Goal: Information Seeking & Learning: Check status

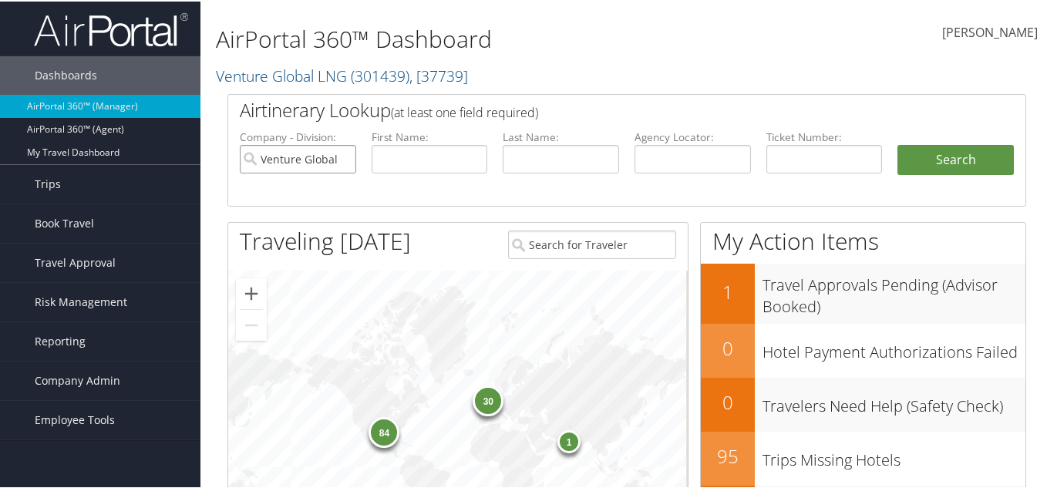
click at [342, 153] on input "Venture Global LNG" at bounding box center [298, 157] width 116 height 29
click at [512, 162] on input "text" at bounding box center [561, 157] width 116 height 29
click at [451, 160] on input "text" at bounding box center [430, 157] width 116 height 29
type input "oscar"
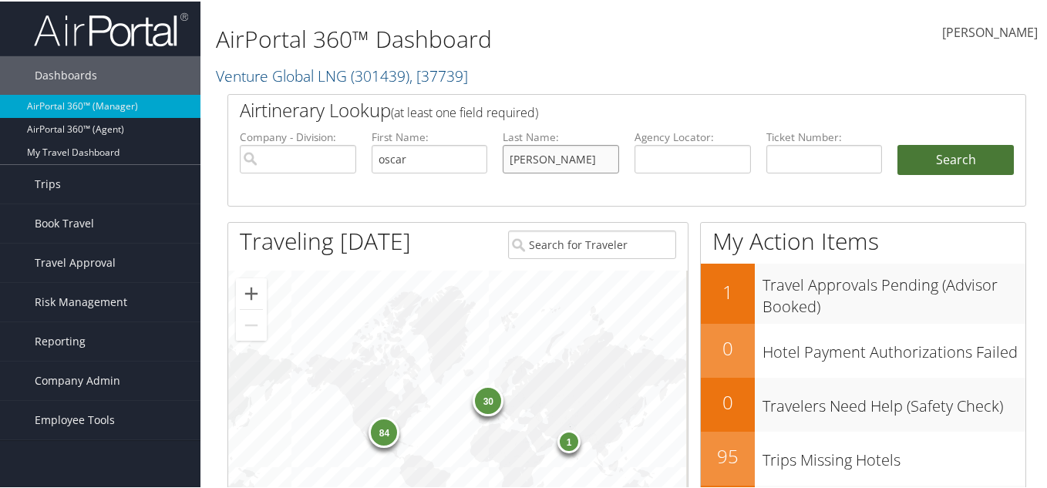
type input "castenada"
click at [915, 156] on button "Search" at bounding box center [955, 158] width 116 height 31
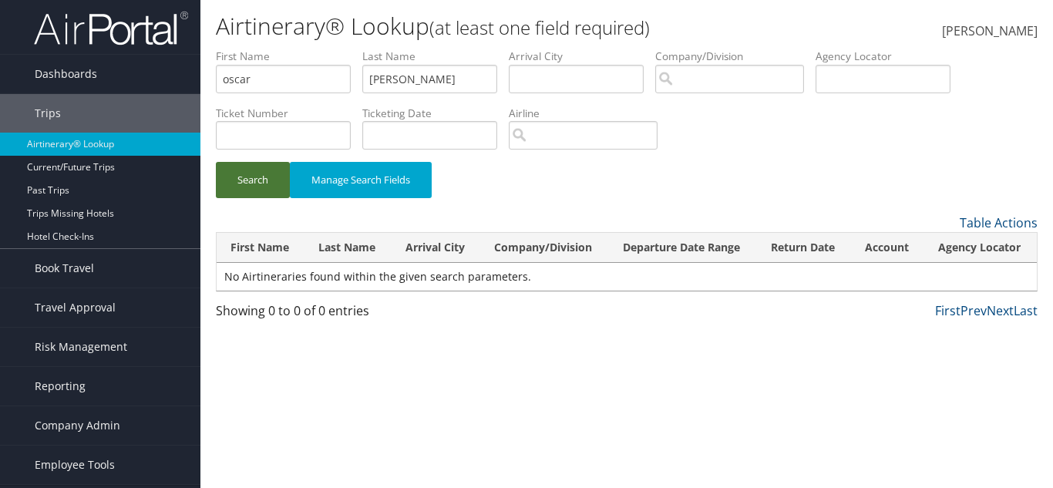
click at [274, 182] on button "Search" at bounding box center [253, 180] width 74 height 36
click at [271, 184] on button "Search" at bounding box center [253, 180] width 74 height 36
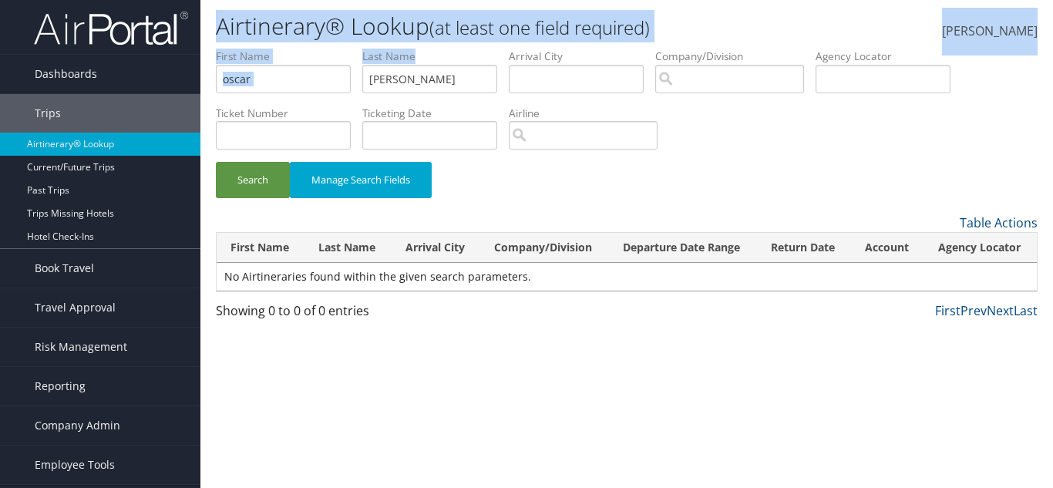
drag, startPoint x: 218, startPoint y: 24, endPoint x: 523, endPoint y: 97, distance: 313.9
click at [523, 97] on div "Airtinerary® Lookup (at least one field required) Elzobia Smith Elzobia Smith M…" at bounding box center [626, 244] width 853 height 488
click at [69, 434] on span "Company Admin" at bounding box center [78, 425] width 86 height 39
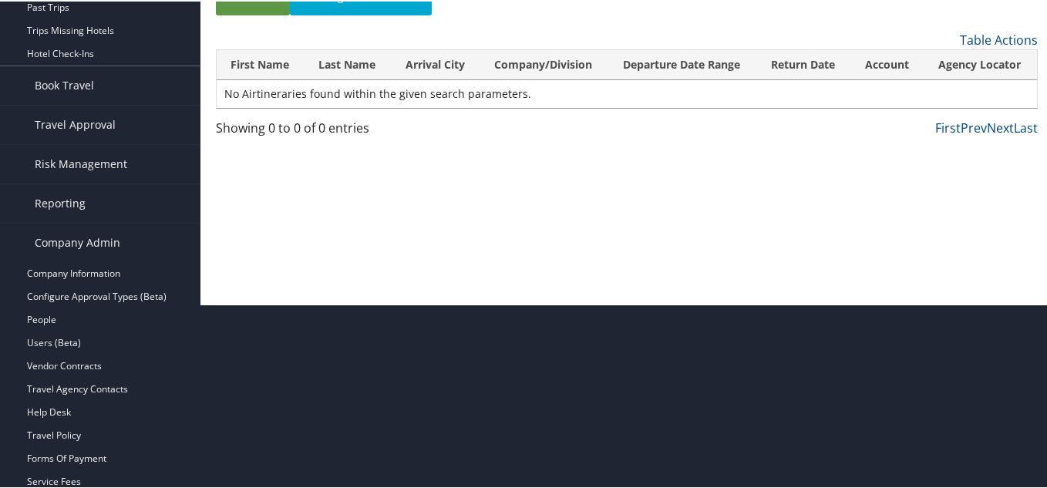
scroll to position [413, 0]
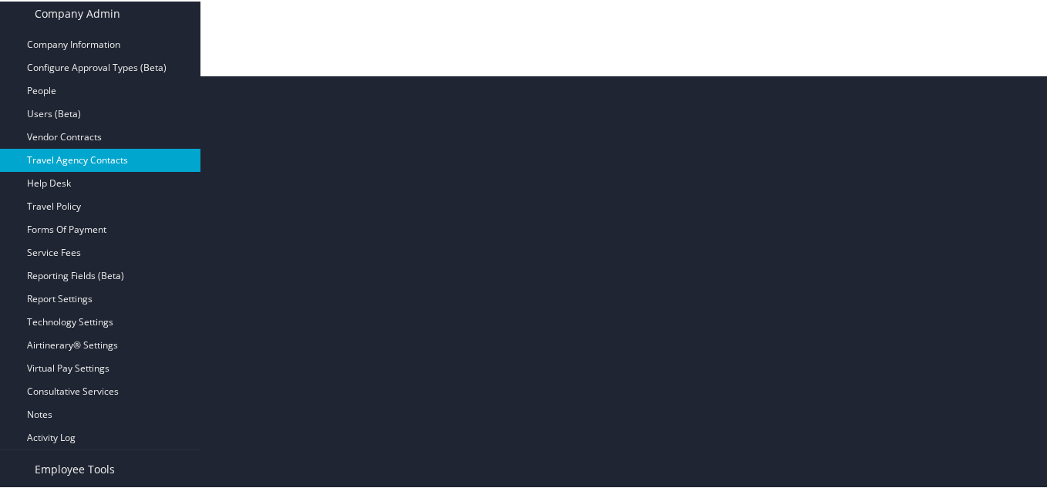
click at [72, 166] on link "Travel Agency Contacts" at bounding box center [100, 158] width 200 height 23
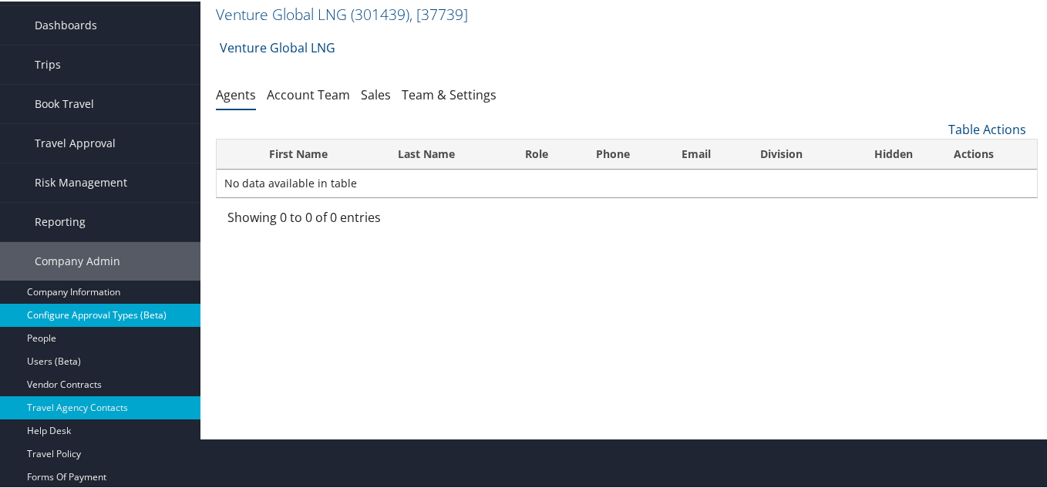
scroll to position [77, 0]
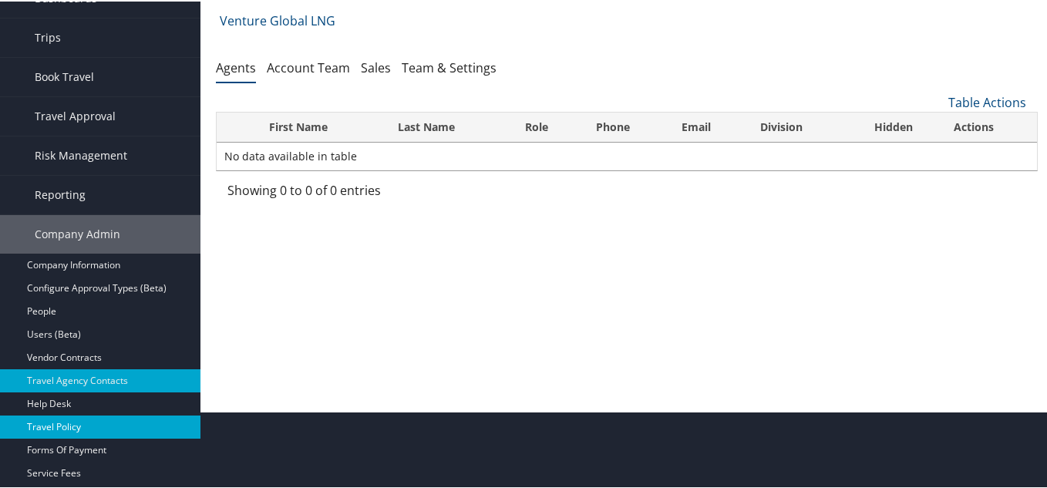
click at [118, 421] on link "Travel Policy" at bounding box center [100, 425] width 200 height 23
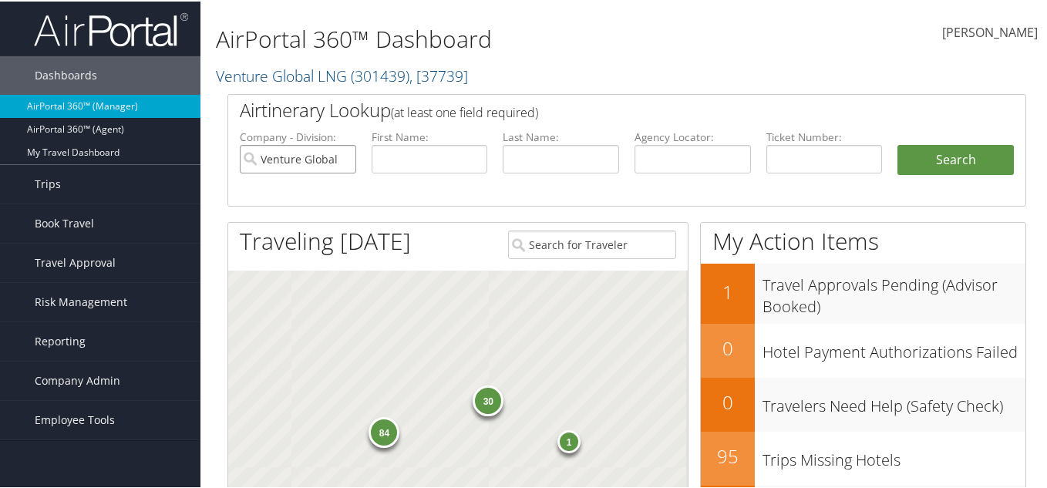
click at [335, 161] on input "Venture Global LNG" at bounding box center [298, 157] width 116 height 29
click at [342, 156] on input "search" at bounding box center [298, 157] width 116 height 29
click at [431, 171] on input "text" at bounding box center [430, 157] width 116 height 29
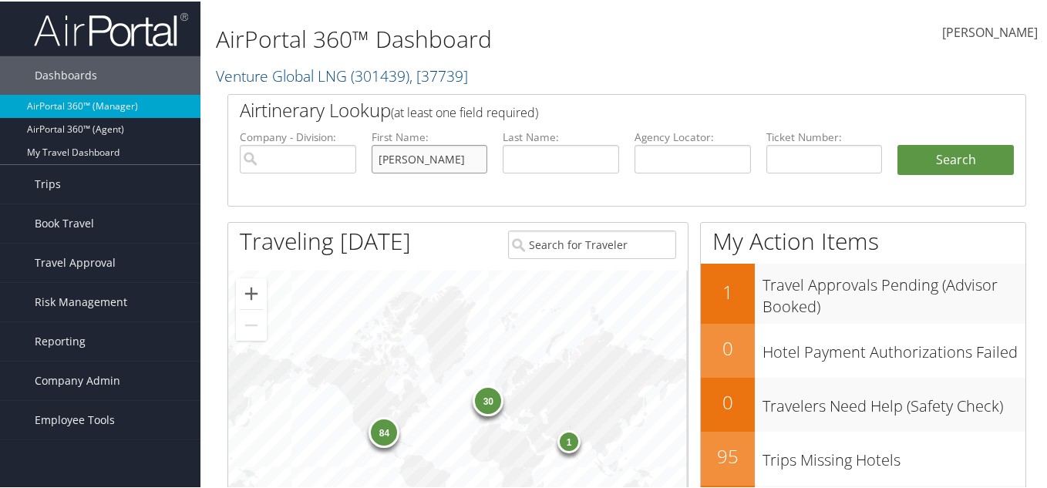
type input "laura"
type input "m"
paste input "Maneaux"
type input "Maneaux"
click at [897, 143] on button "Search" at bounding box center [955, 158] width 116 height 31
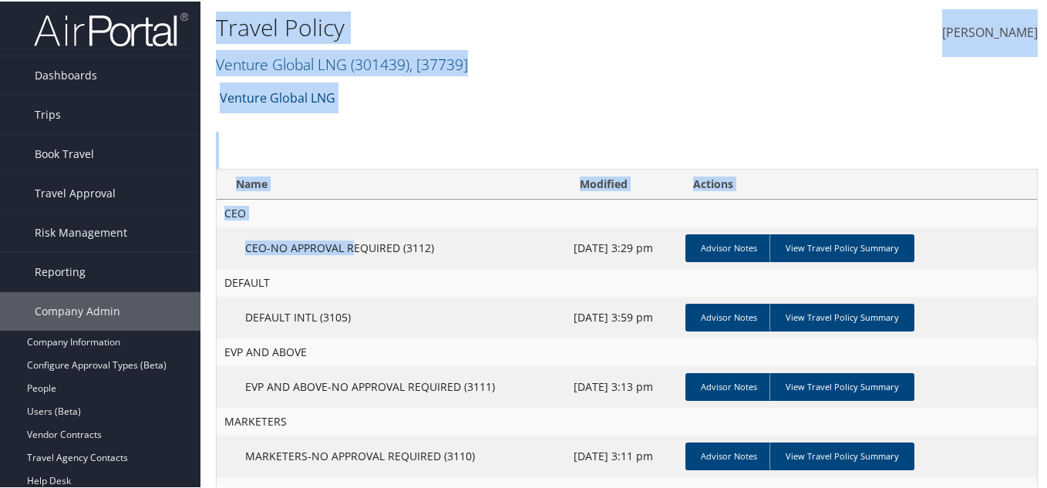
click at [367, 246] on div "Travel Policy Venture Global LNG ( 301439 ) , [ 37739 ] Crocs Sweet Street Dess…" at bounding box center [626, 459] width 853 height 919
click at [449, 121] on div "Venture Global LNG Account Structure Venture Global LNG (301439) ACTIVE Create …" at bounding box center [627, 102] width 822 height 42
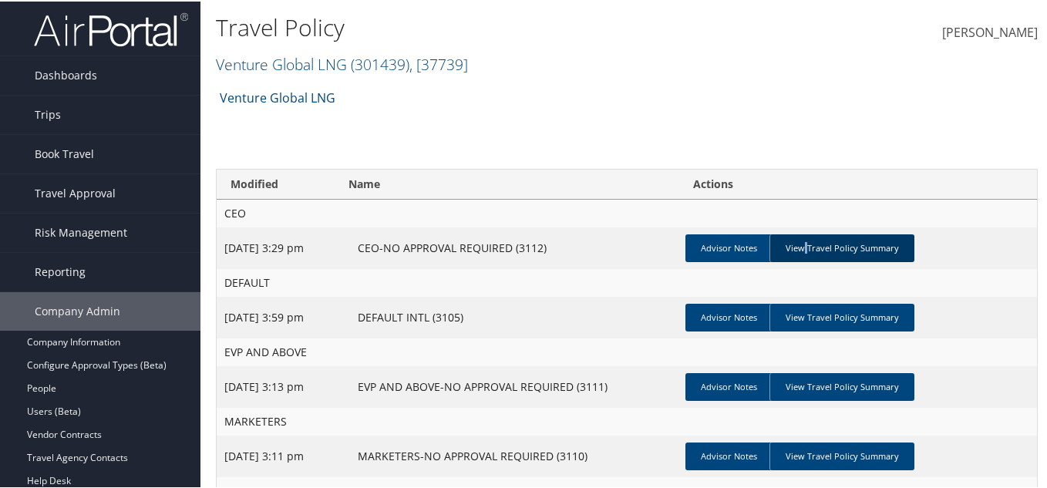
click at [822, 242] on link "View Travel Policy Summary" at bounding box center [841, 247] width 145 height 28
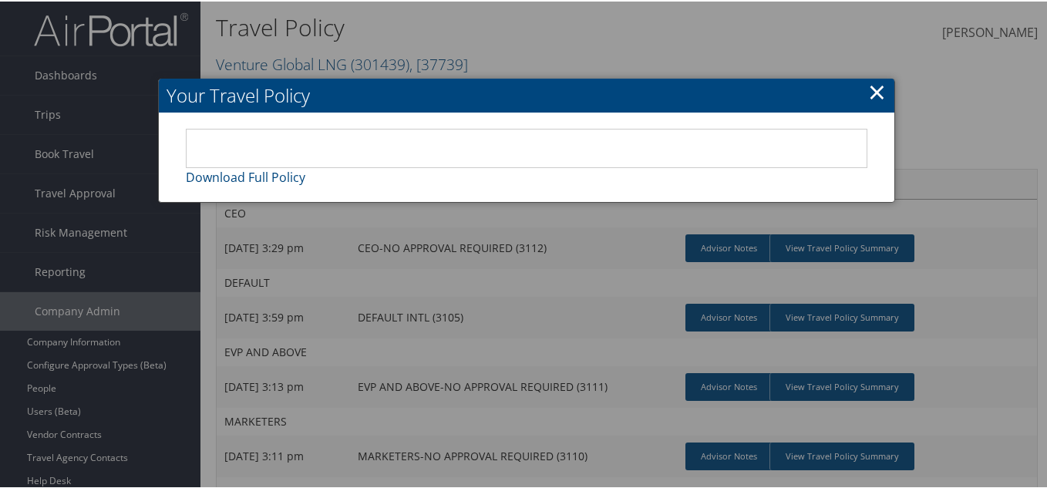
click at [881, 94] on h2 "Your Travel Policy" at bounding box center [526, 94] width 735 height 34
click at [873, 86] on link "×" at bounding box center [877, 90] width 18 height 31
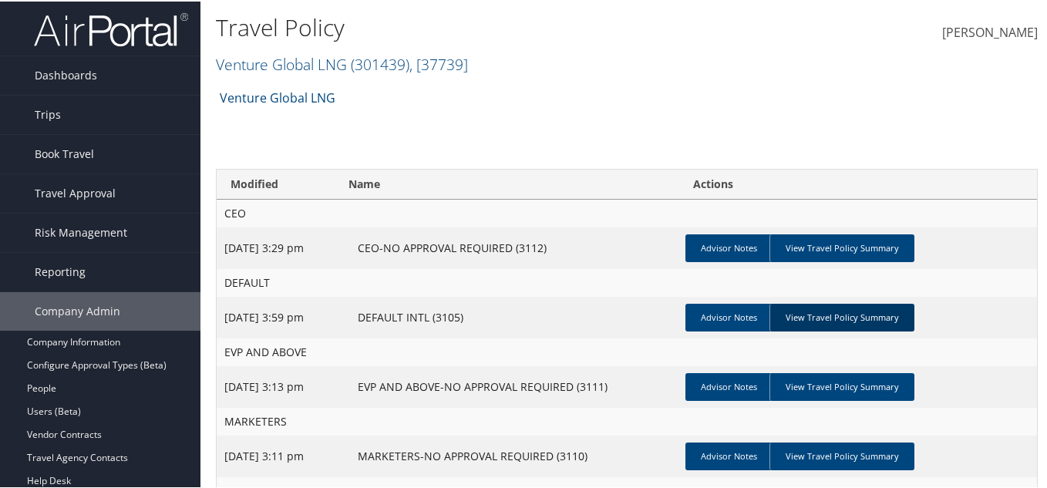
click at [886, 309] on link "View Travel Policy Summary" at bounding box center [841, 316] width 145 height 28
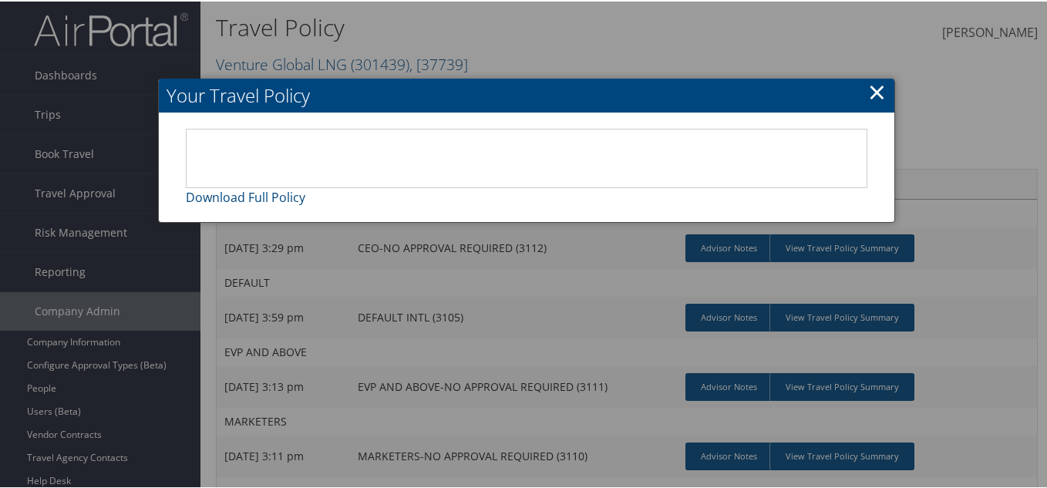
drag, startPoint x: 870, startPoint y: 82, endPoint x: 878, endPoint y: 87, distance: 9.7
click at [871, 82] on link "×" at bounding box center [877, 90] width 18 height 31
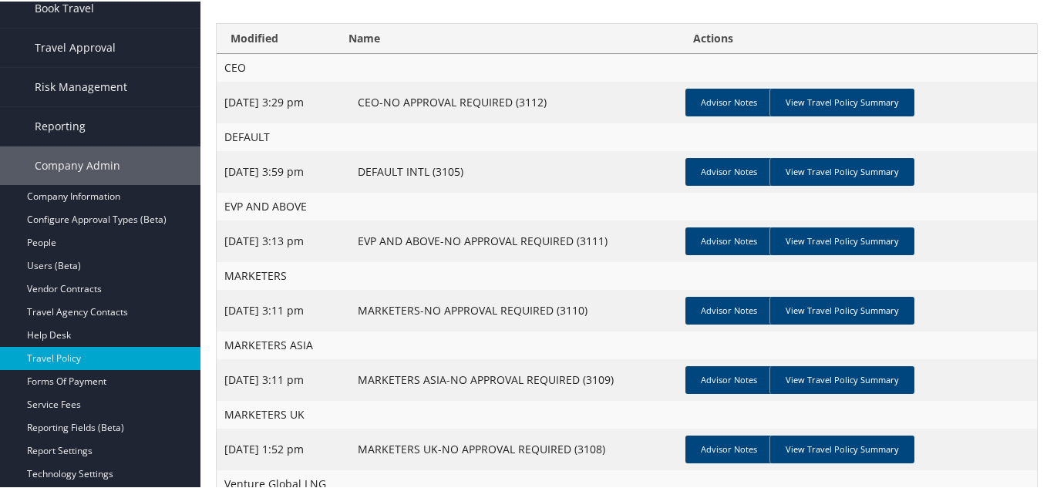
scroll to position [154, 0]
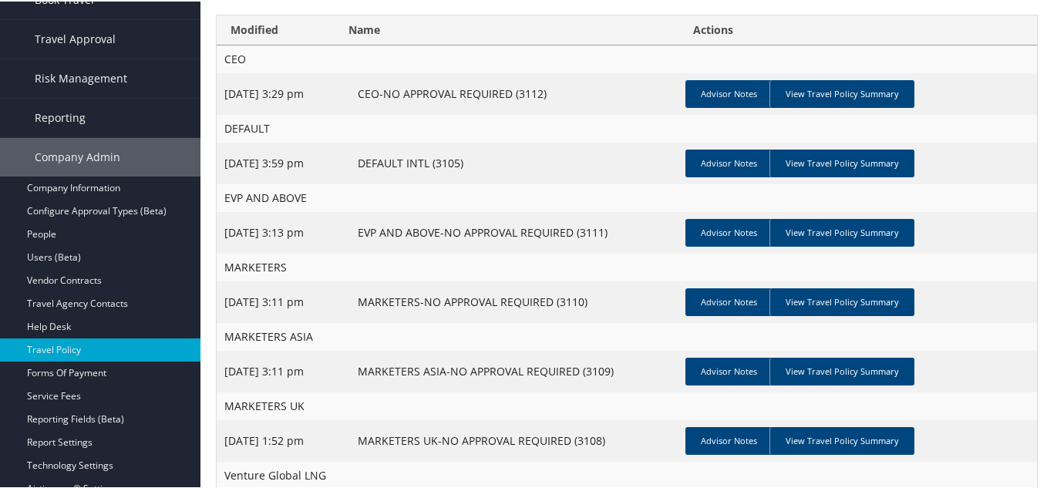
click at [863, 224] on link "View Travel Policy Summary" at bounding box center [841, 231] width 145 height 28
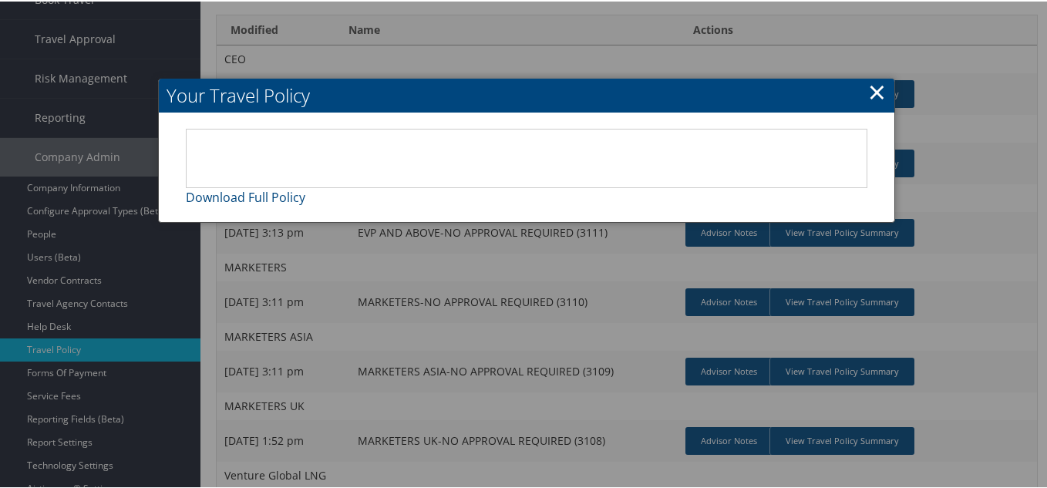
click at [868, 93] on link "×" at bounding box center [877, 90] width 18 height 31
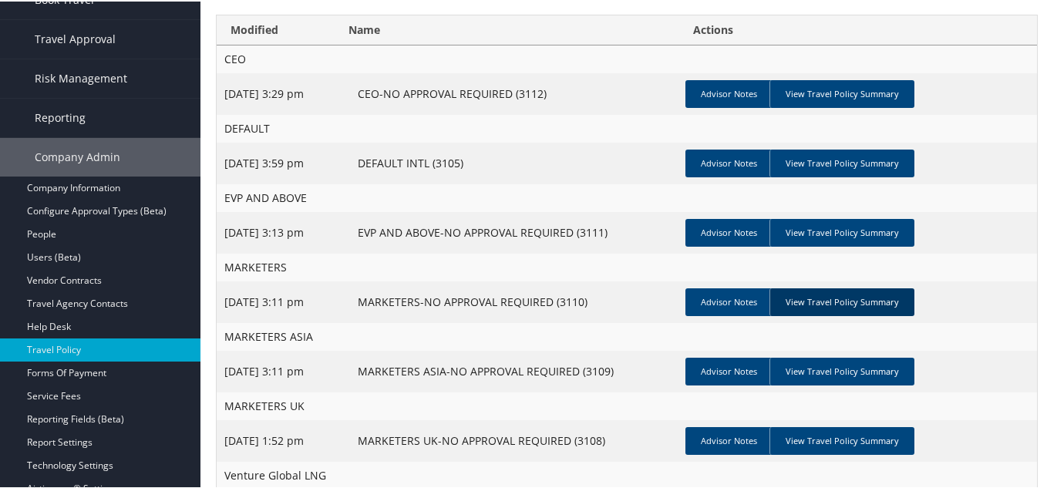
click at [821, 292] on link "View Travel Policy Summary" at bounding box center [841, 301] width 145 height 28
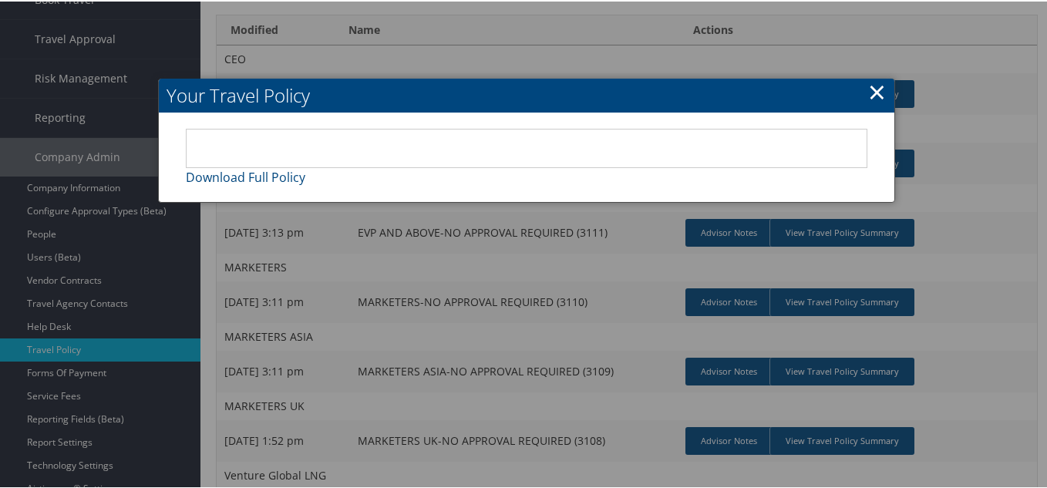
click at [883, 95] on h2 "Your Travel Policy" at bounding box center [526, 94] width 735 height 34
click at [870, 86] on link "×" at bounding box center [877, 90] width 18 height 31
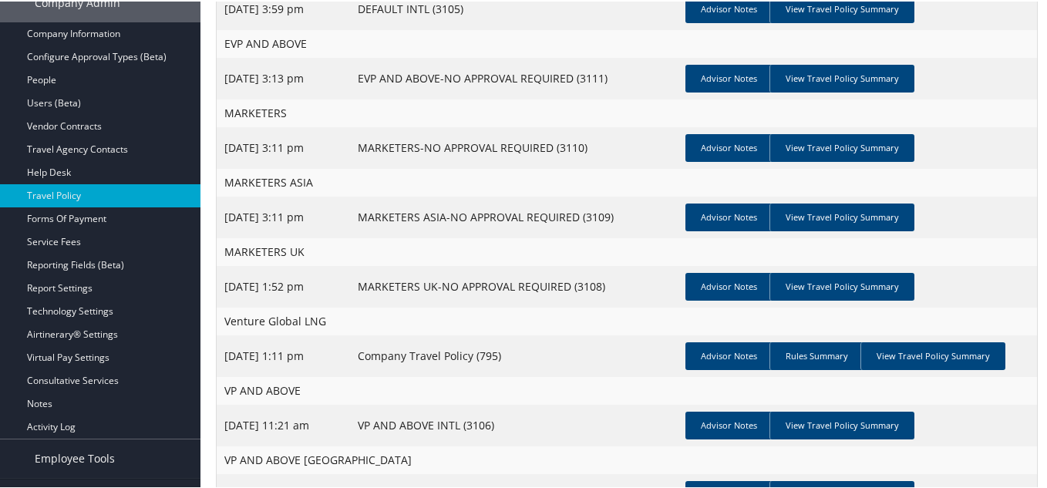
scroll to position [385, 0]
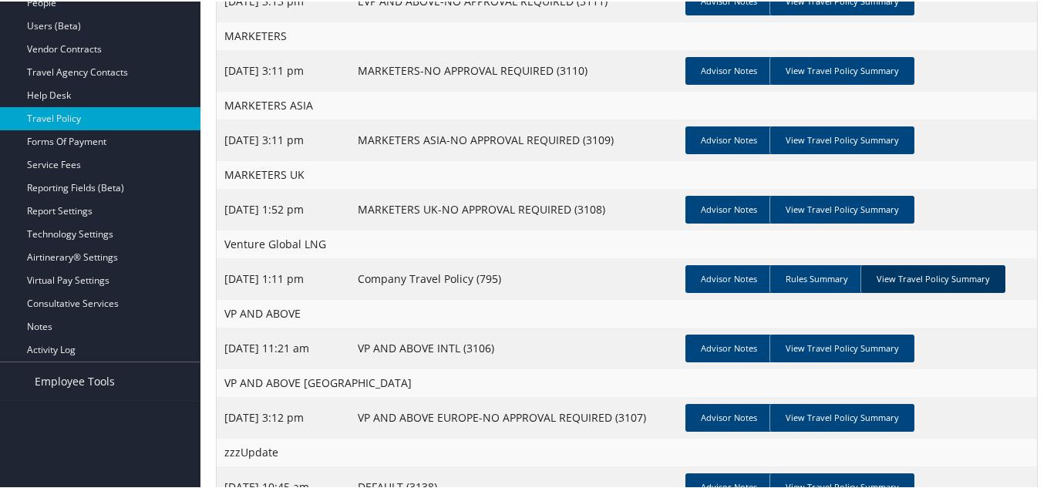
click at [910, 268] on link "View Travel Policy Summary" at bounding box center [932, 278] width 145 height 28
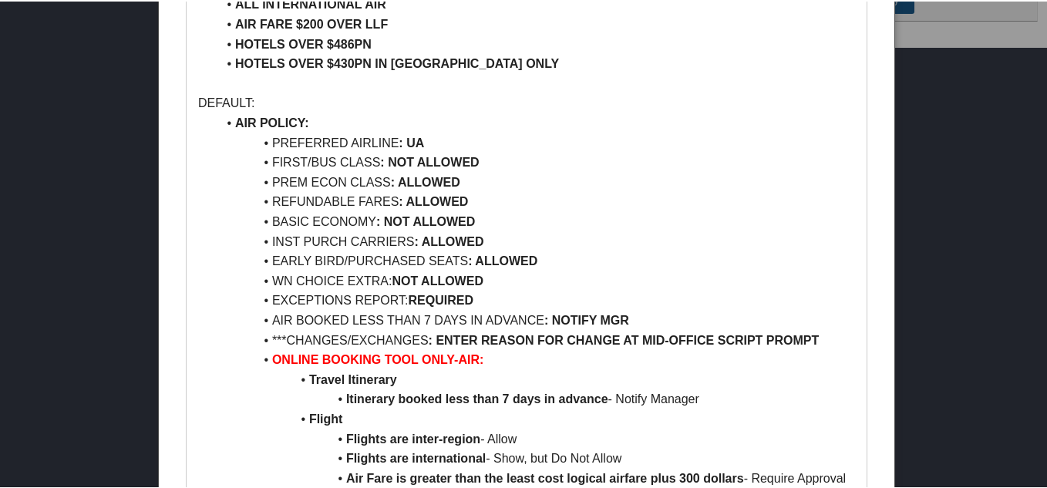
scroll to position [848, 0]
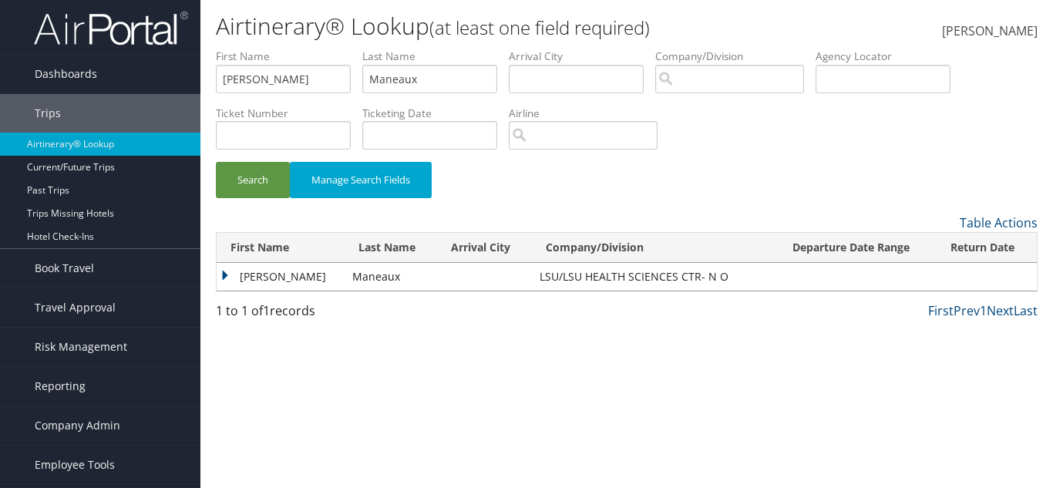
click at [233, 275] on td "[PERSON_NAME]" at bounding box center [281, 277] width 128 height 28
